Goal: Task Accomplishment & Management: Complete application form

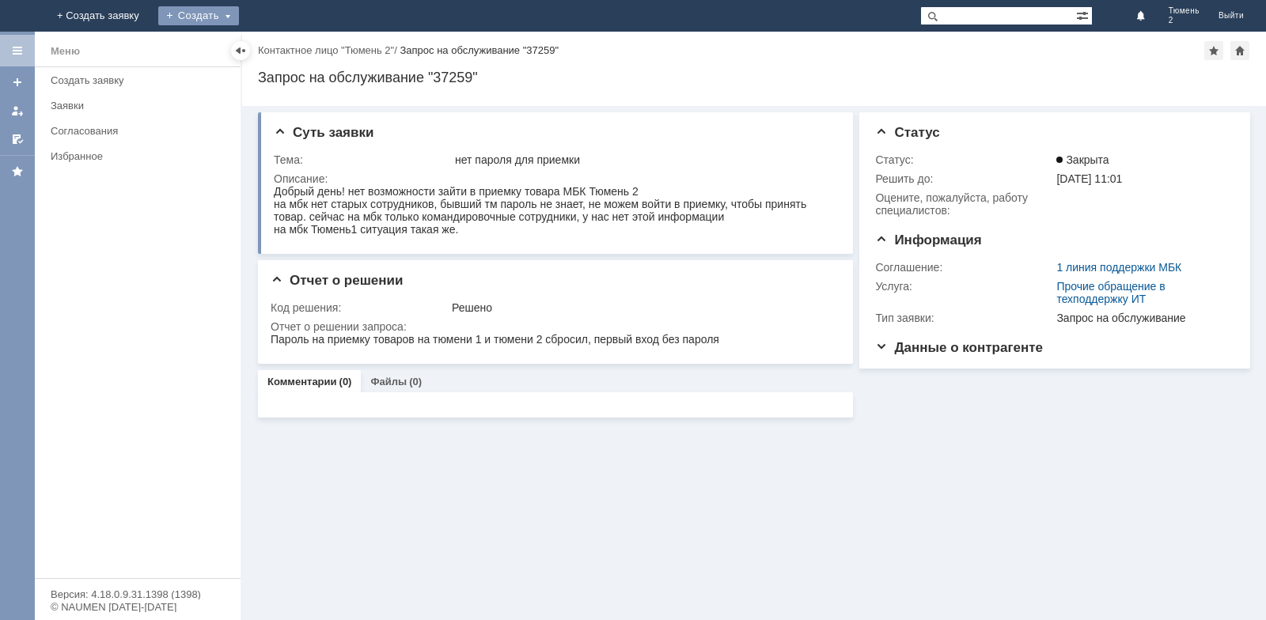
click at [239, 13] on div "Создать" at bounding box center [198, 15] width 81 height 19
click at [282, 45] on link "Заявка" at bounding box center [221, 47] width 120 height 19
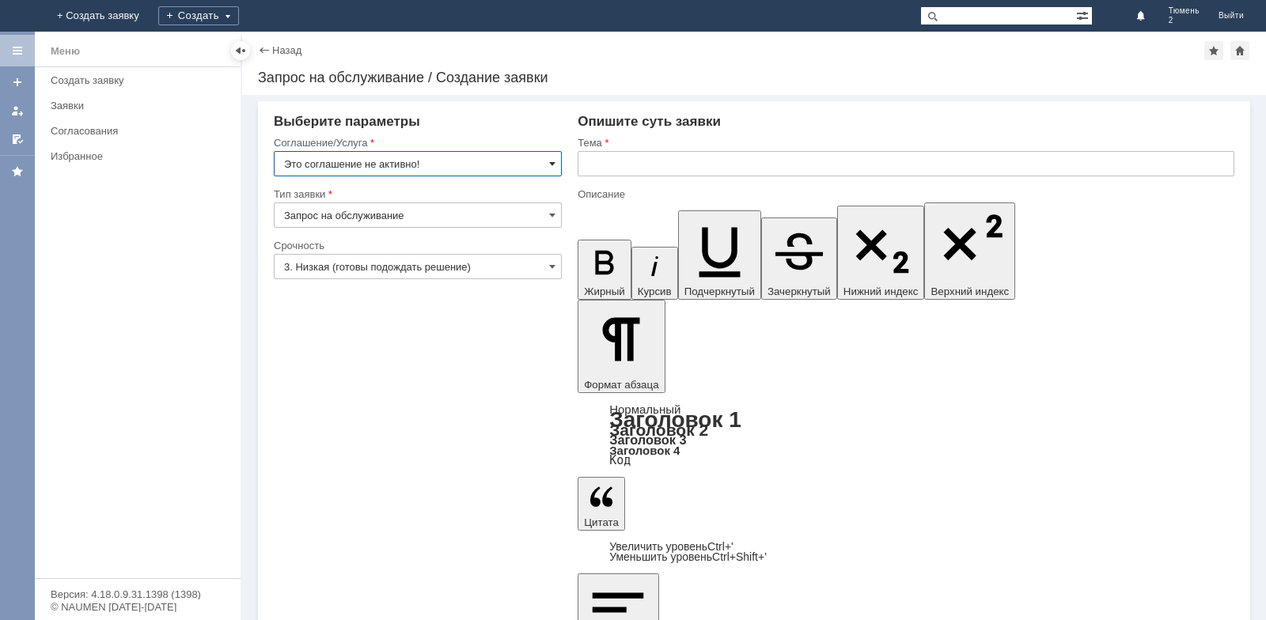
click at [553, 163] on span at bounding box center [552, 163] width 6 height 13
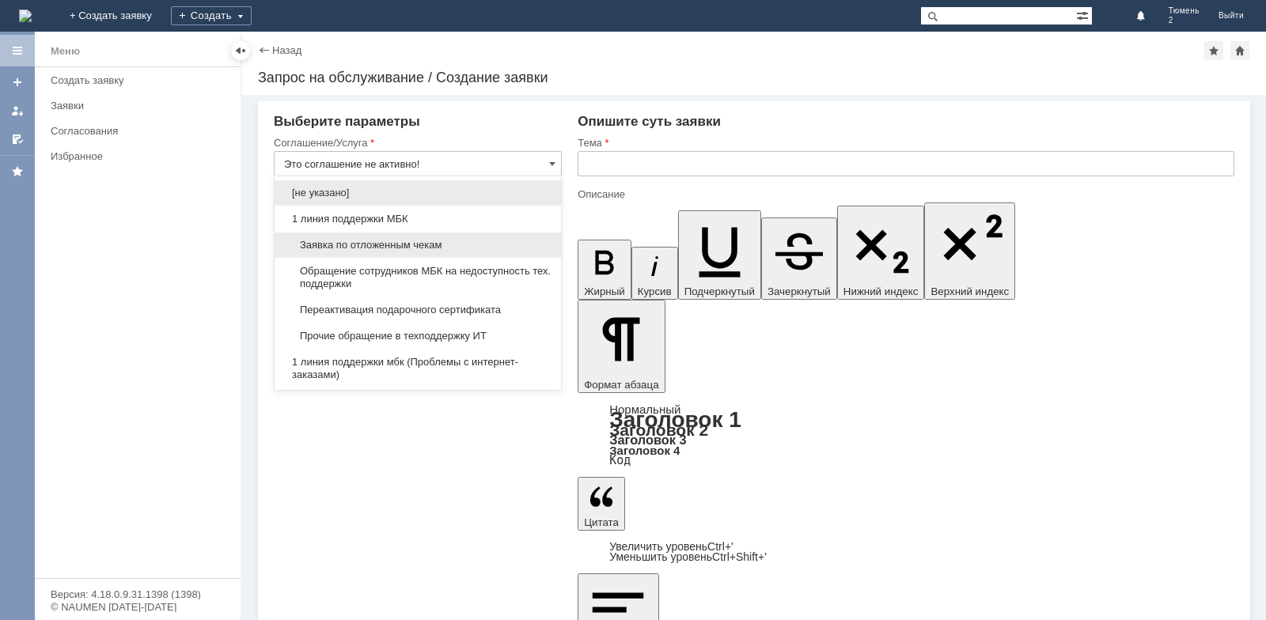
click at [377, 245] on span "Заявка по отложенным чекам" at bounding box center [417, 245] width 267 height 13
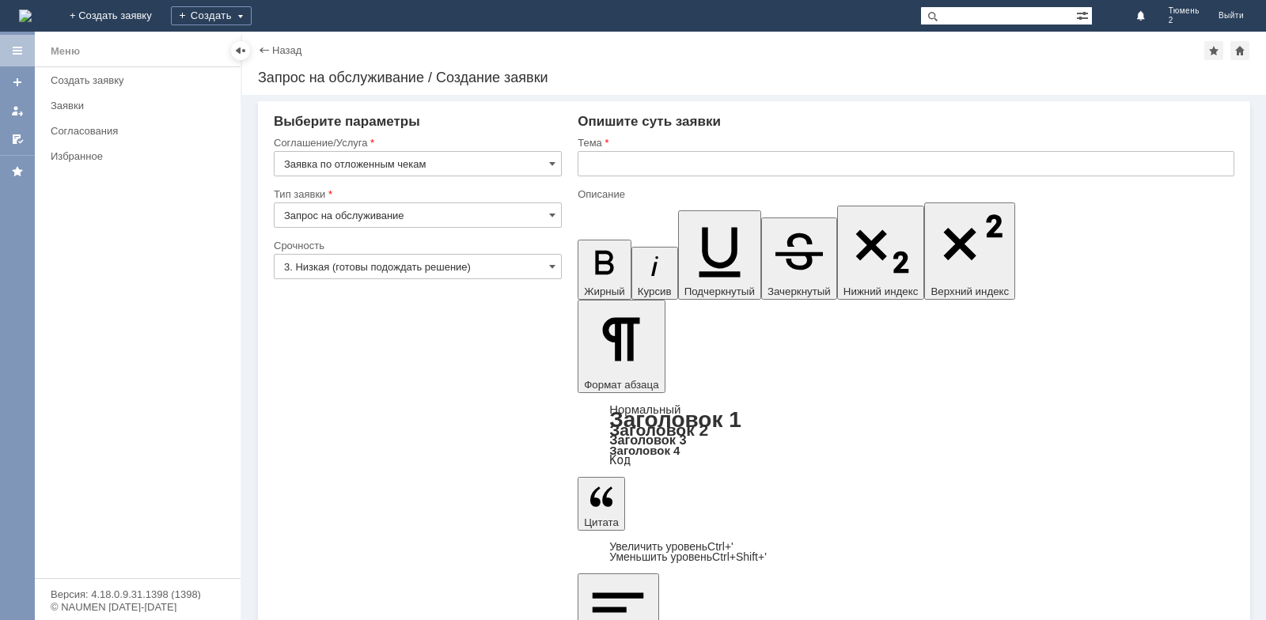
type input "Заявка по отложенным чекам"
click at [597, 159] on input "text" at bounding box center [906, 163] width 657 height 25
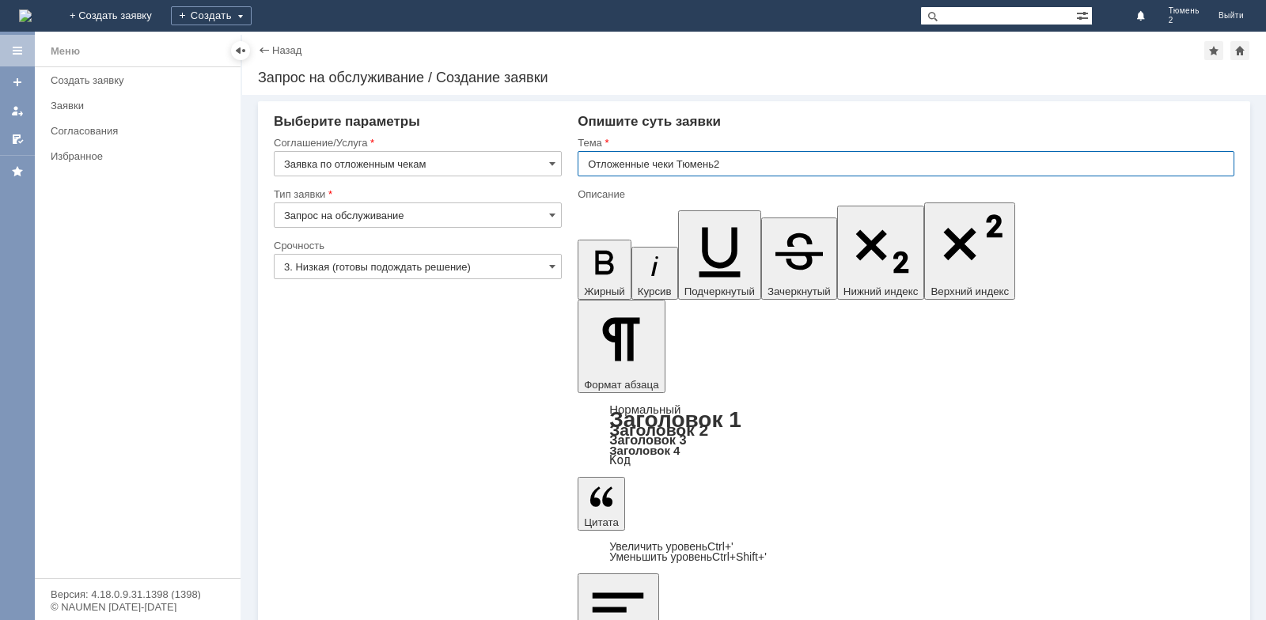
type input "Отложенные чеки Тюмень2"
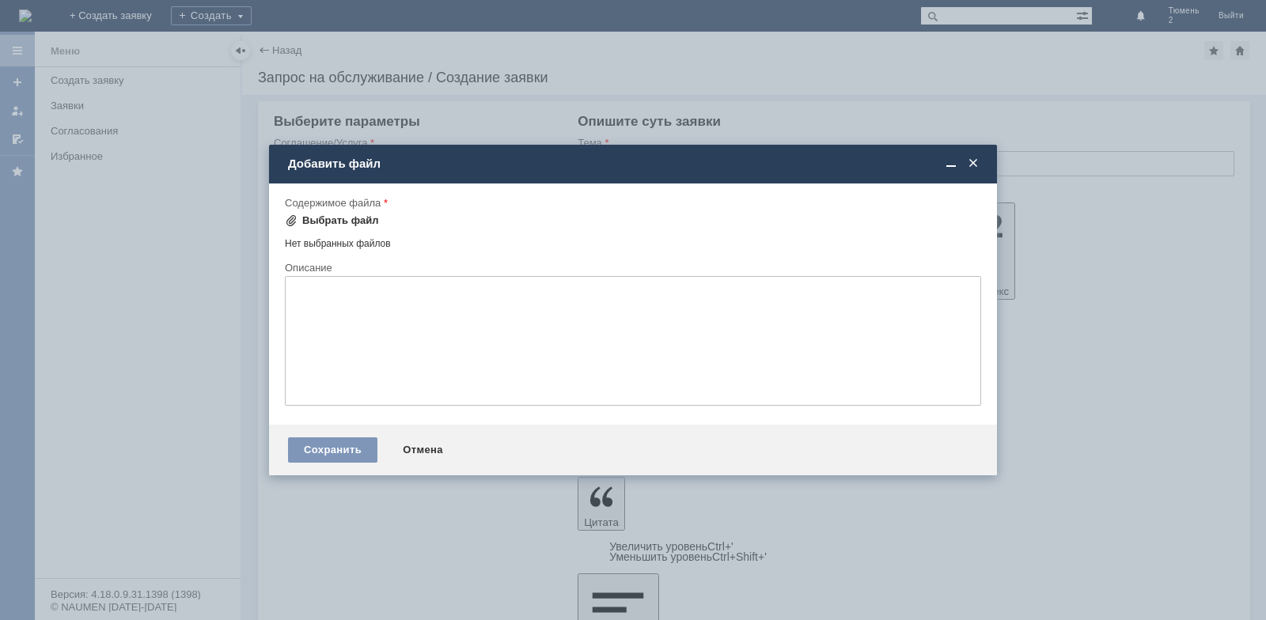
click at [334, 219] on div "Выбрать файл" at bounding box center [340, 220] width 77 height 13
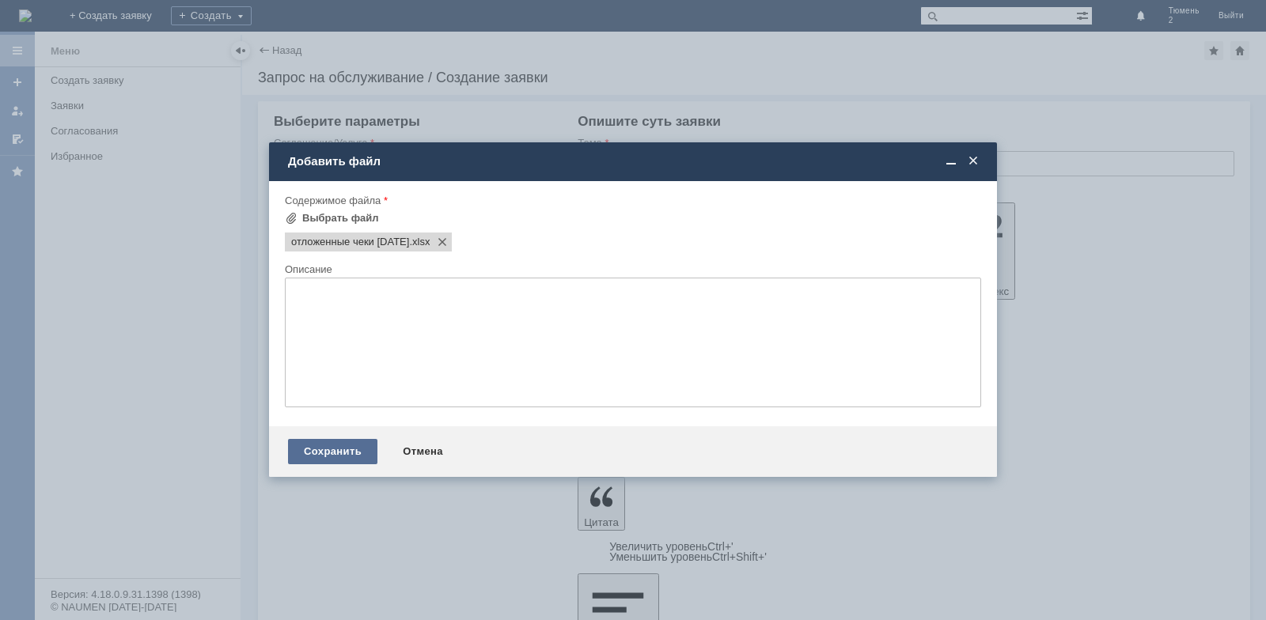
click at [350, 451] on div "Сохранить" at bounding box center [332, 451] width 89 height 25
